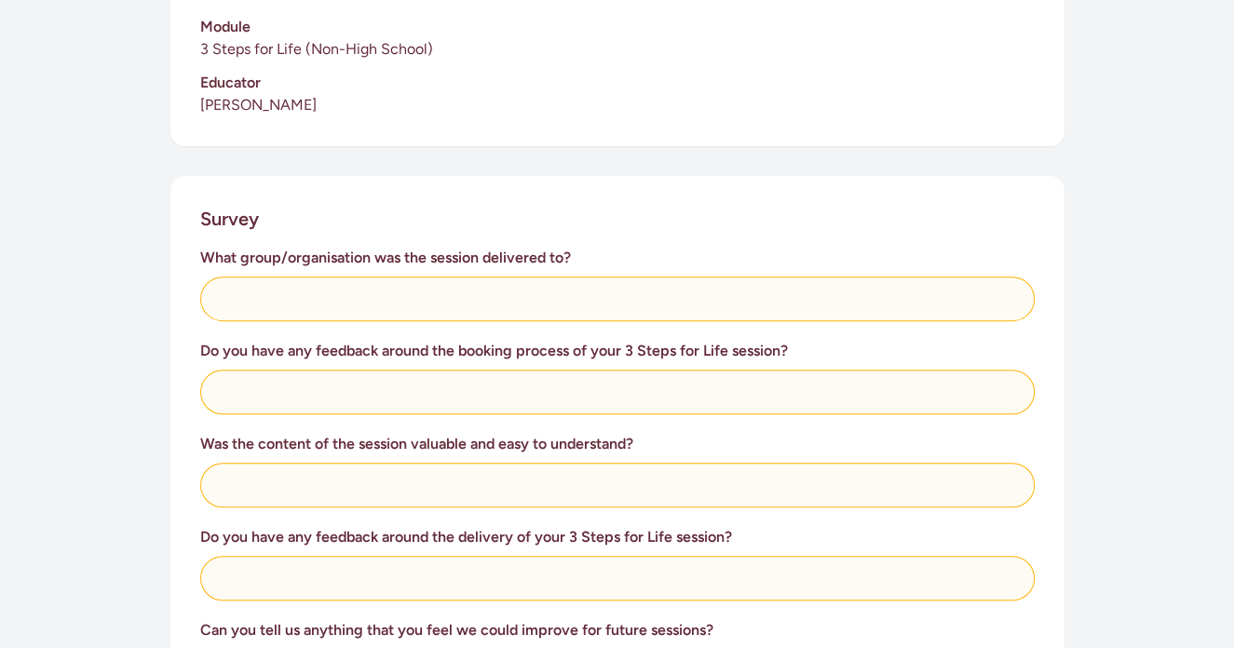
scroll to position [592, 0]
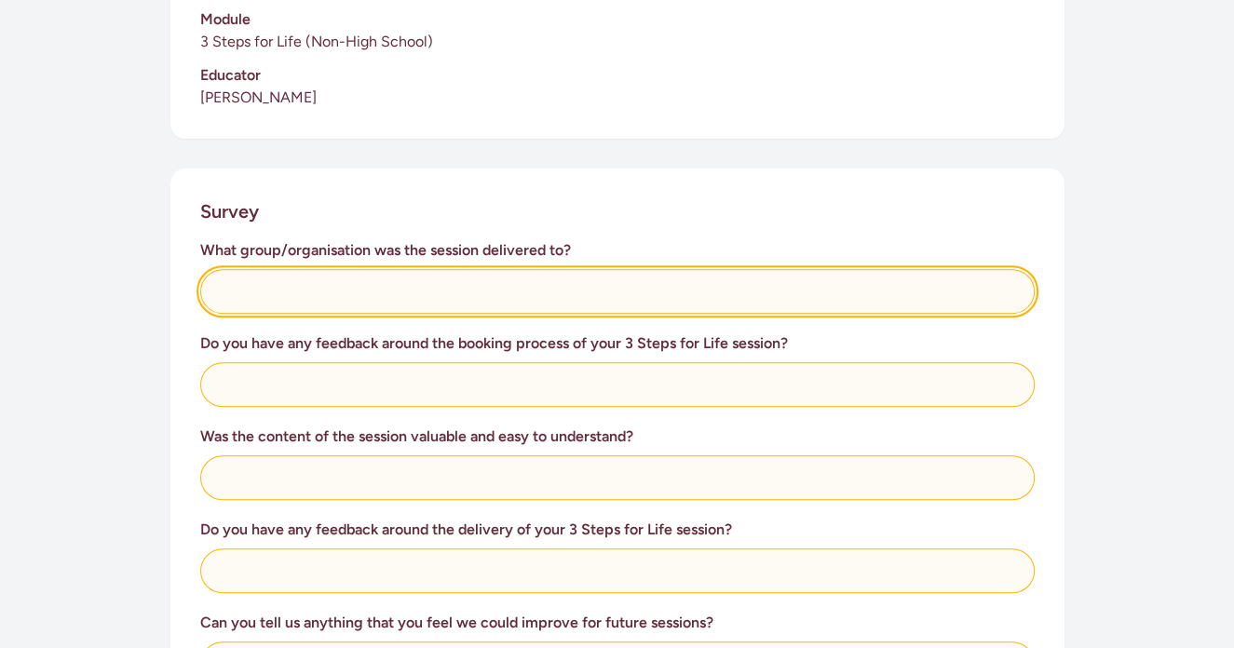
click at [476, 298] on input "text" at bounding box center [617, 291] width 835 height 45
type input "Te Taamatatanga O Pukekohekohe"
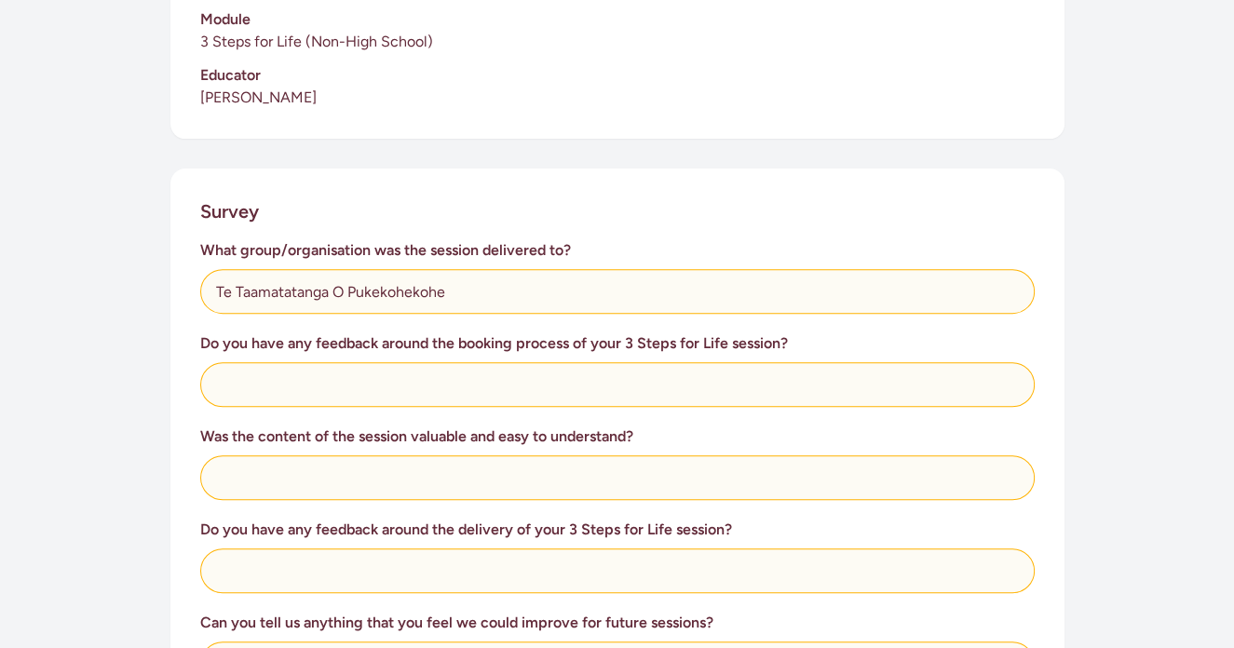
drag, startPoint x: 481, startPoint y: 388, endPoint x: 819, endPoint y: 340, distance: 341.5
click at [819, 340] on h3 "Do you have any feedback around the booking process of your 3 Steps for Life se…" at bounding box center [617, 344] width 835 height 22
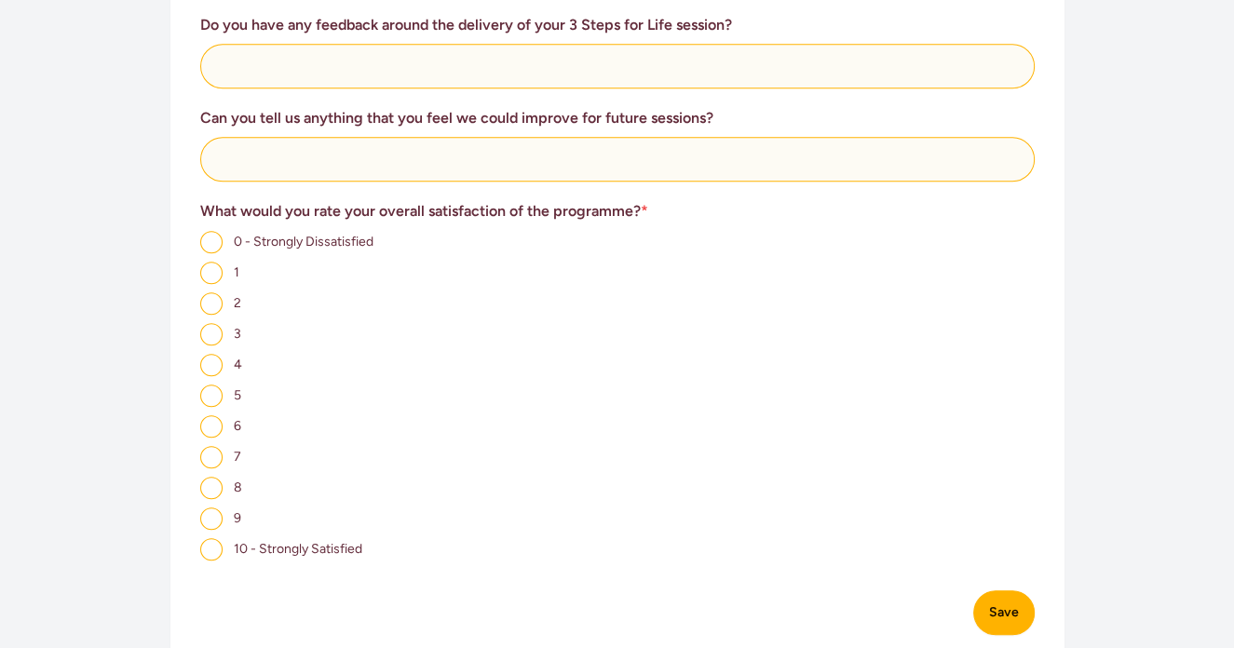
scroll to position [1102, 0]
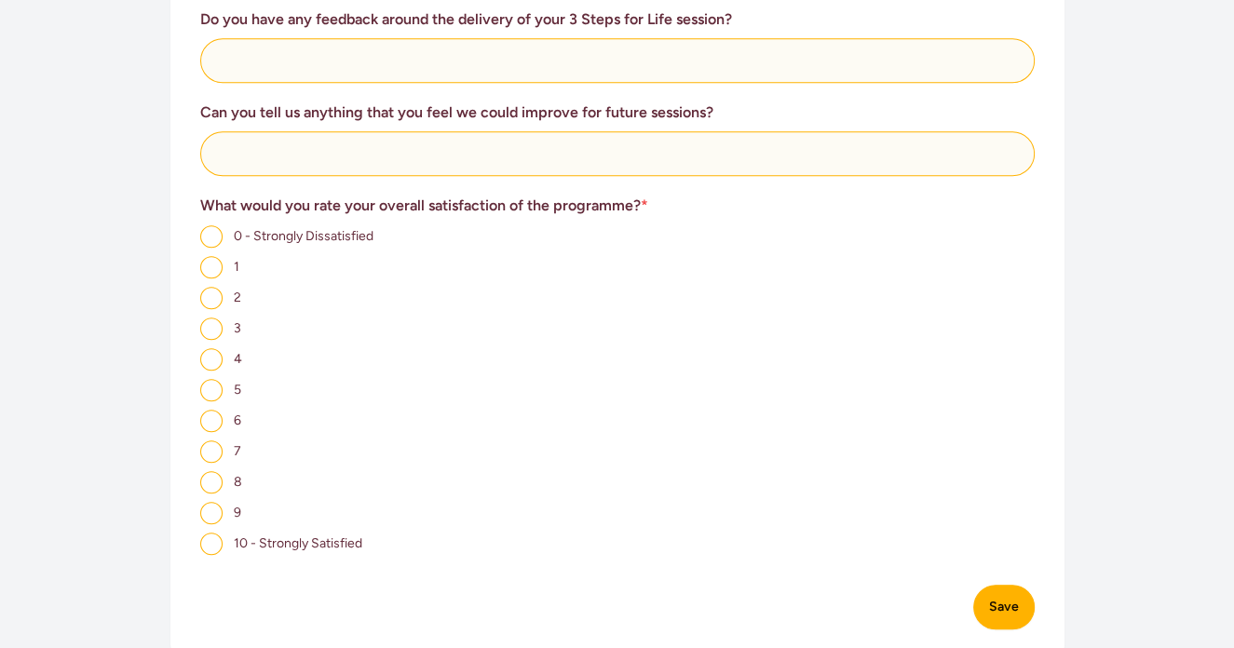
click at [211, 523] on input "9" at bounding box center [211, 513] width 22 height 22
radio input "true"
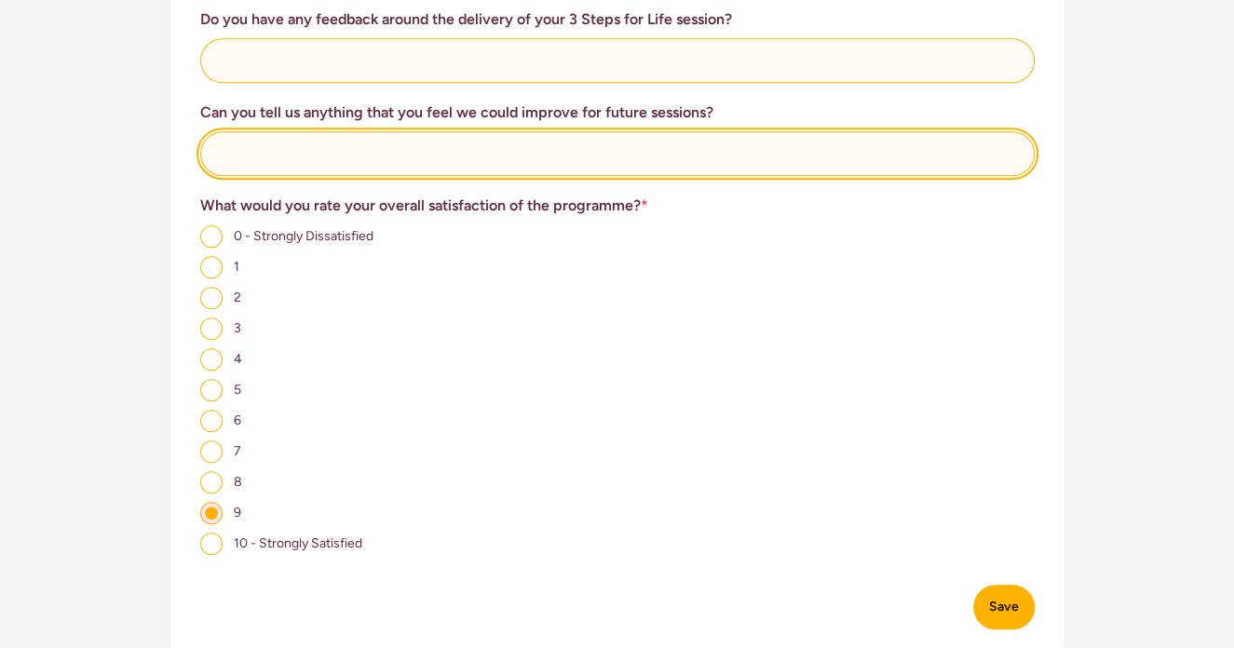
click at [356, 153] on input "text" at bounding box center [617, 153] width 835 height 45
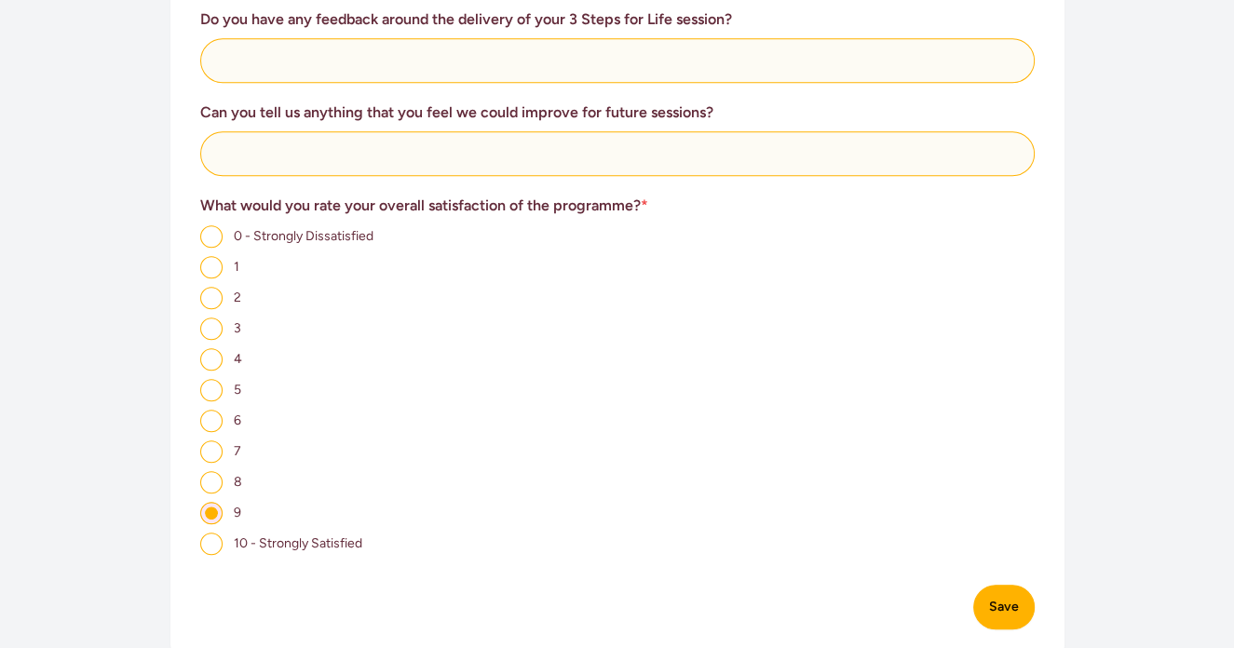
click at [510, 299] on div "2" at bounding box center [617, 297] width 835 height 23
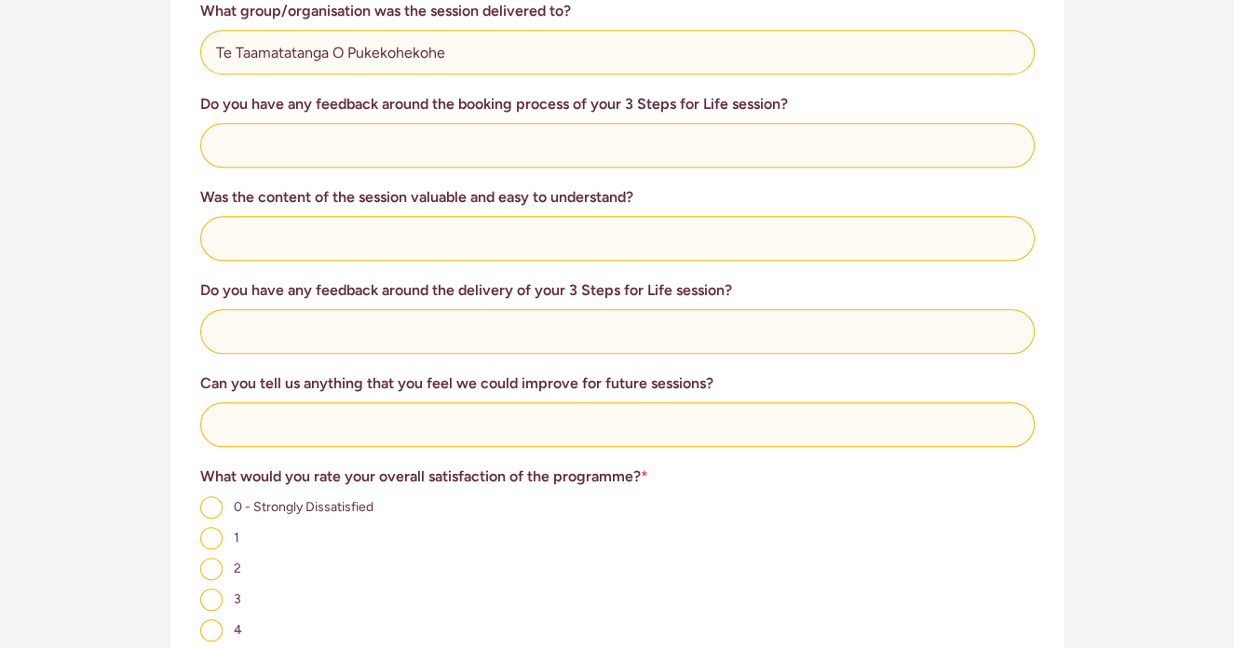
scroll to position [804, 0]
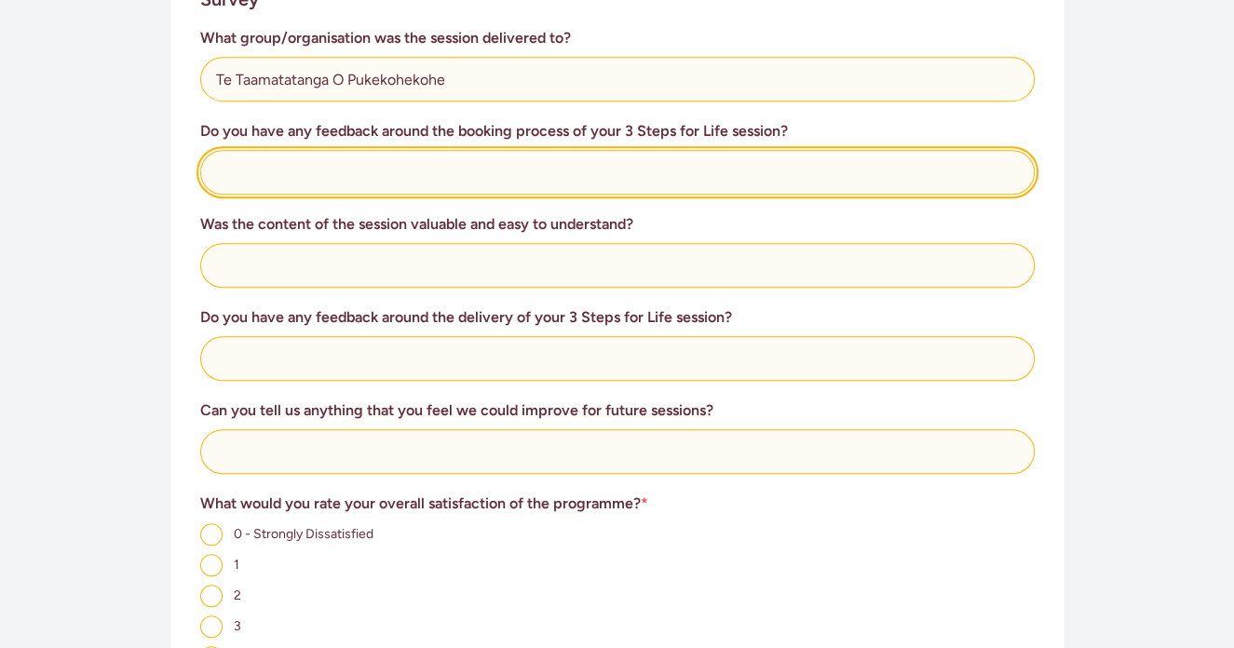
click at [401, 175] on input "text" at bounding box center [617, 172] width 835 height 45
type input "T"
type input "We are only thankful for the support."
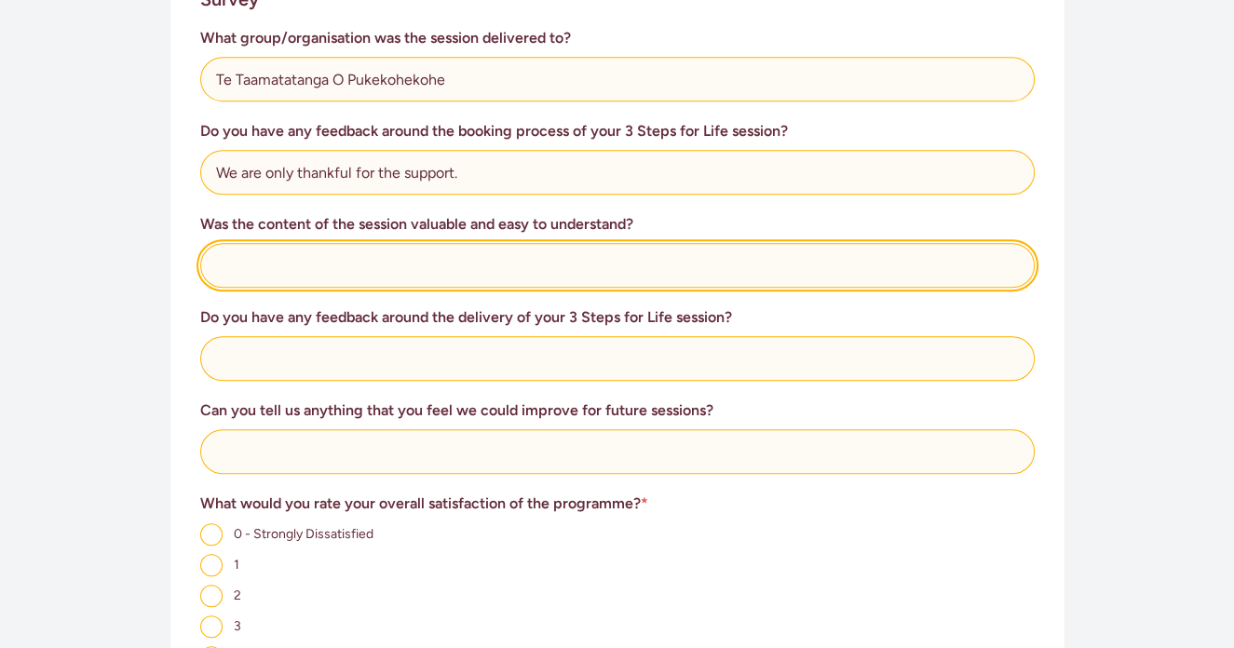
click at [404, 263] on input "text" at bounding box center [617, 265] width 835 height 45
type input "Yes"
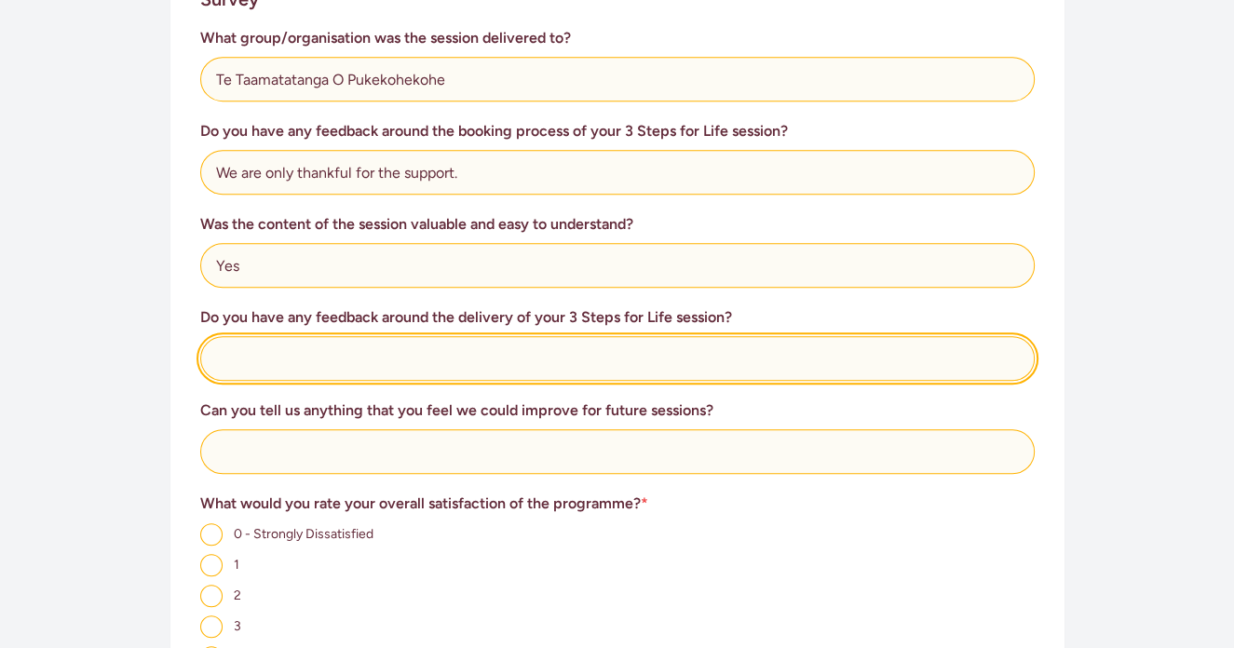
drag, startPoint x: 431, startPoint y: 357, endPoint x: 437, endPoint y: 370, distance: 14.2
drag, startPoint x: 437, startPoint y: 370, endPoint x: 674, endPoint y: 359, distance: 237.8
click at [674, 359] on input "text" at bounding box center [617, 358] width 835 height 45
type input "E"
type input "Facilitators were great in keeping our students engaged"
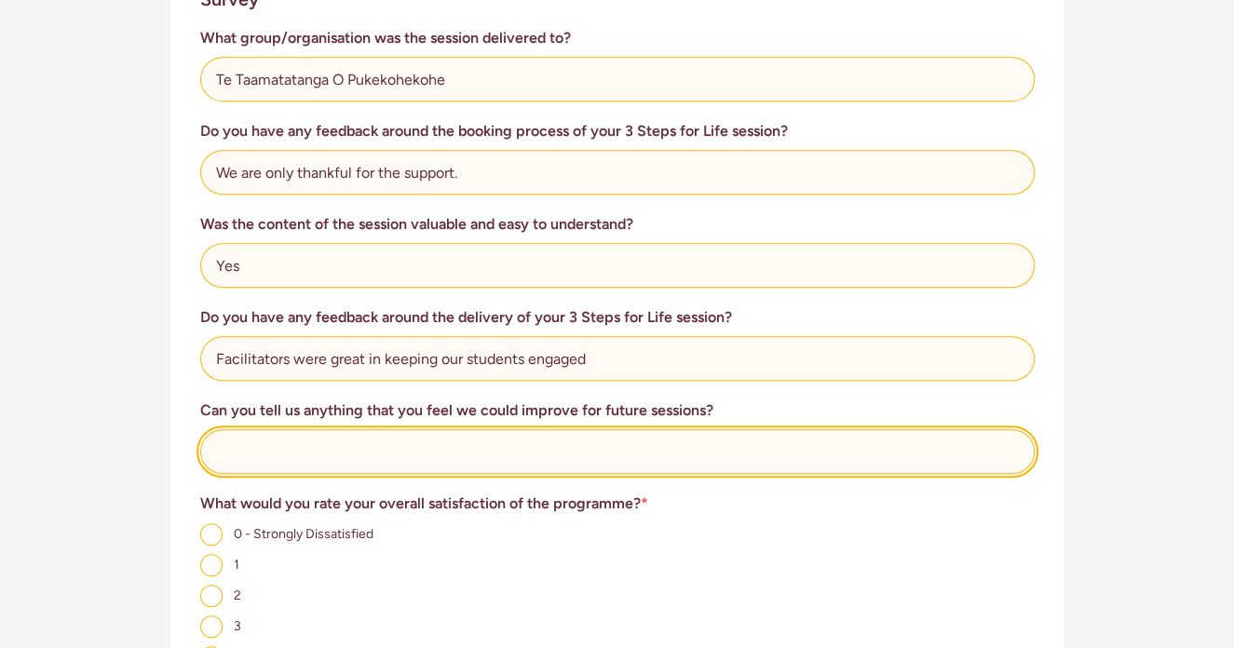
click at [522, 456] on input "text" at bounding box center [617, 451] width 835 height 45
type input "Keep"
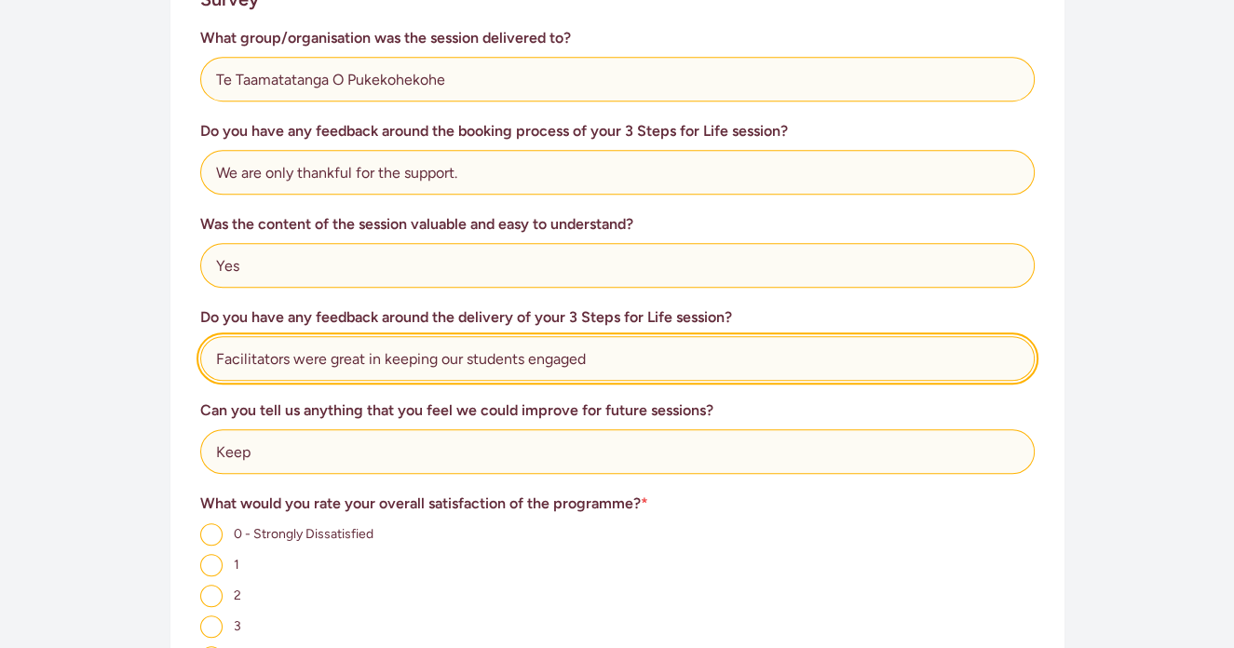
click at [606, 361] on input "Facilitators were great in keeping our students engaged" at bounding box center [617, 358] width 835 height 45
type input "Facilitators were great in keeping our students engaged."
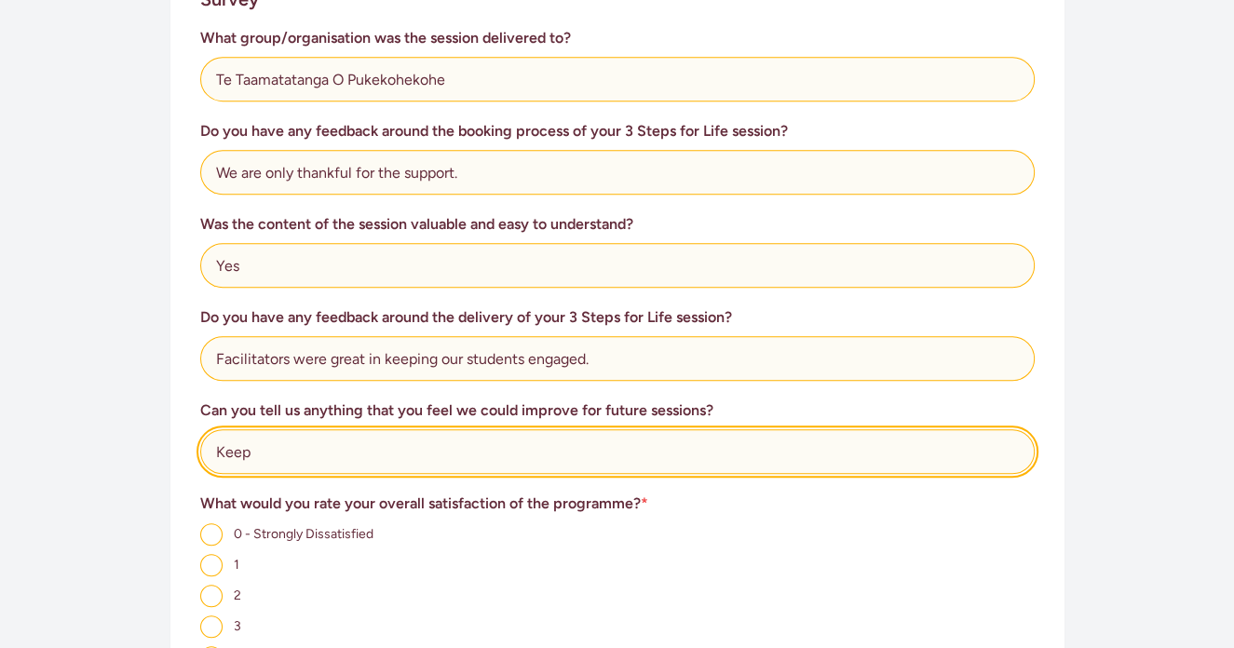
click at [366, 459] on input "Keep" at bounding box center [617, 451] width 835 height 45
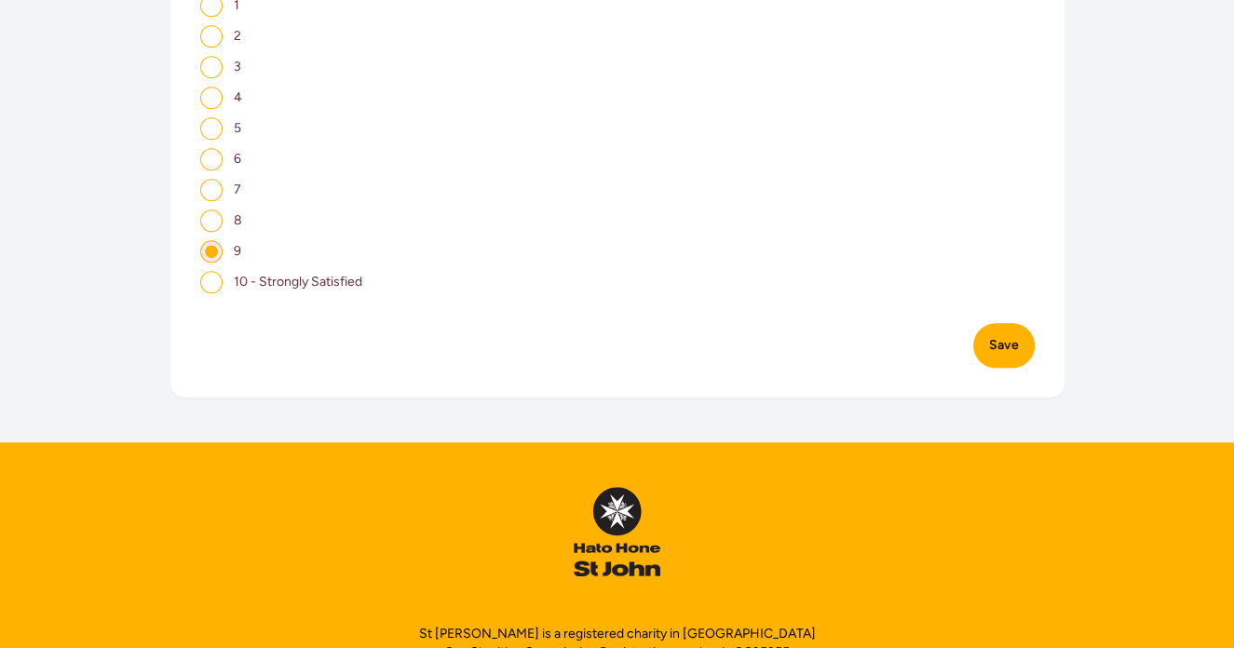
scroll to position [1367, 0]
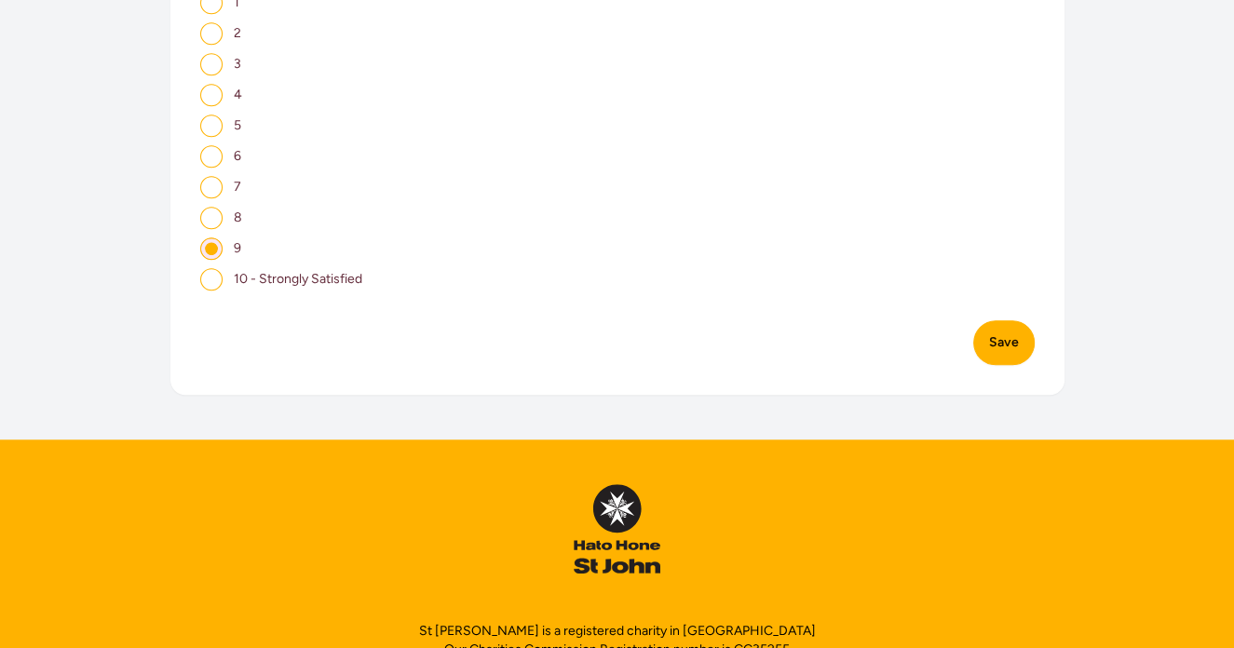
type input "Keep up the great work."
click at [1006, 349] on button "Save" at bounding box center [1003, 342] width 61 height 45
